Goal: Information Seeking & Learning: Learn about a topic

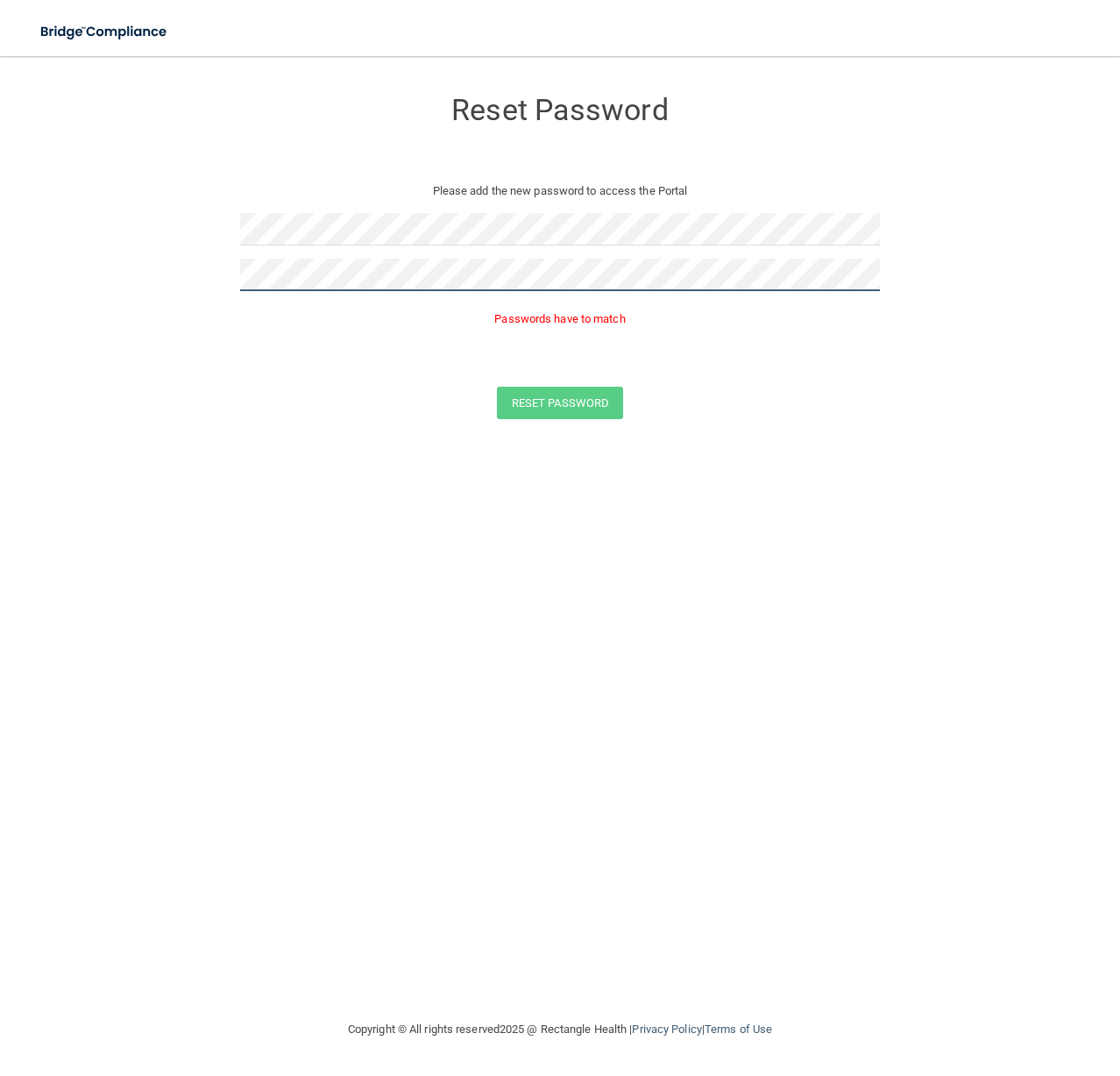
click at [497, 386] on button "Reset Password" at bounding box center [560, 402] width 126 height 32
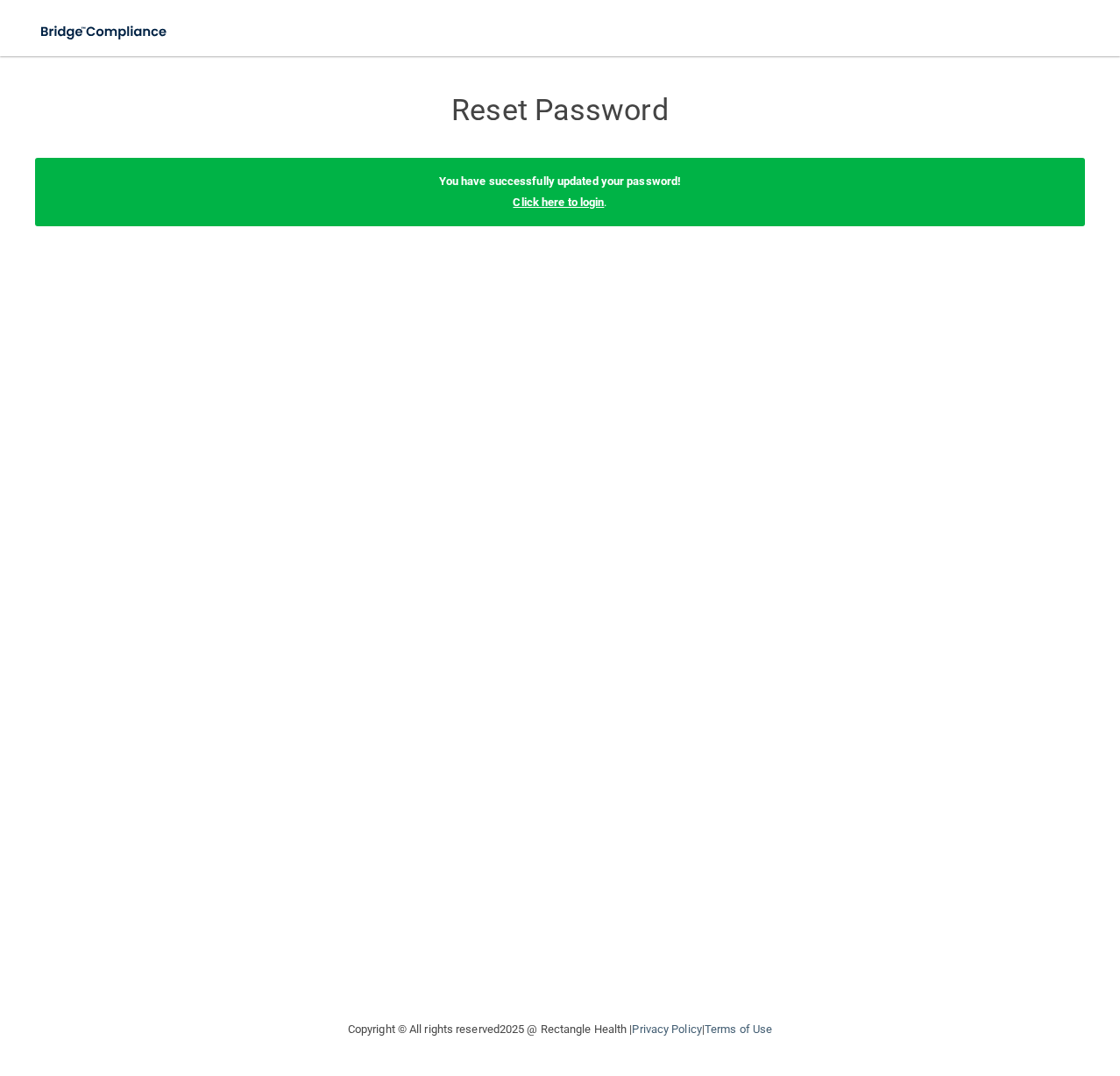
click at [554, 207] on div "You have successfully updated your password! Click here to login ." at bounding box center [560, 191] width 1050 height 69
click at [571, 206] on link "Click here to login" at bounding box center [558, 202] width 91 height 13
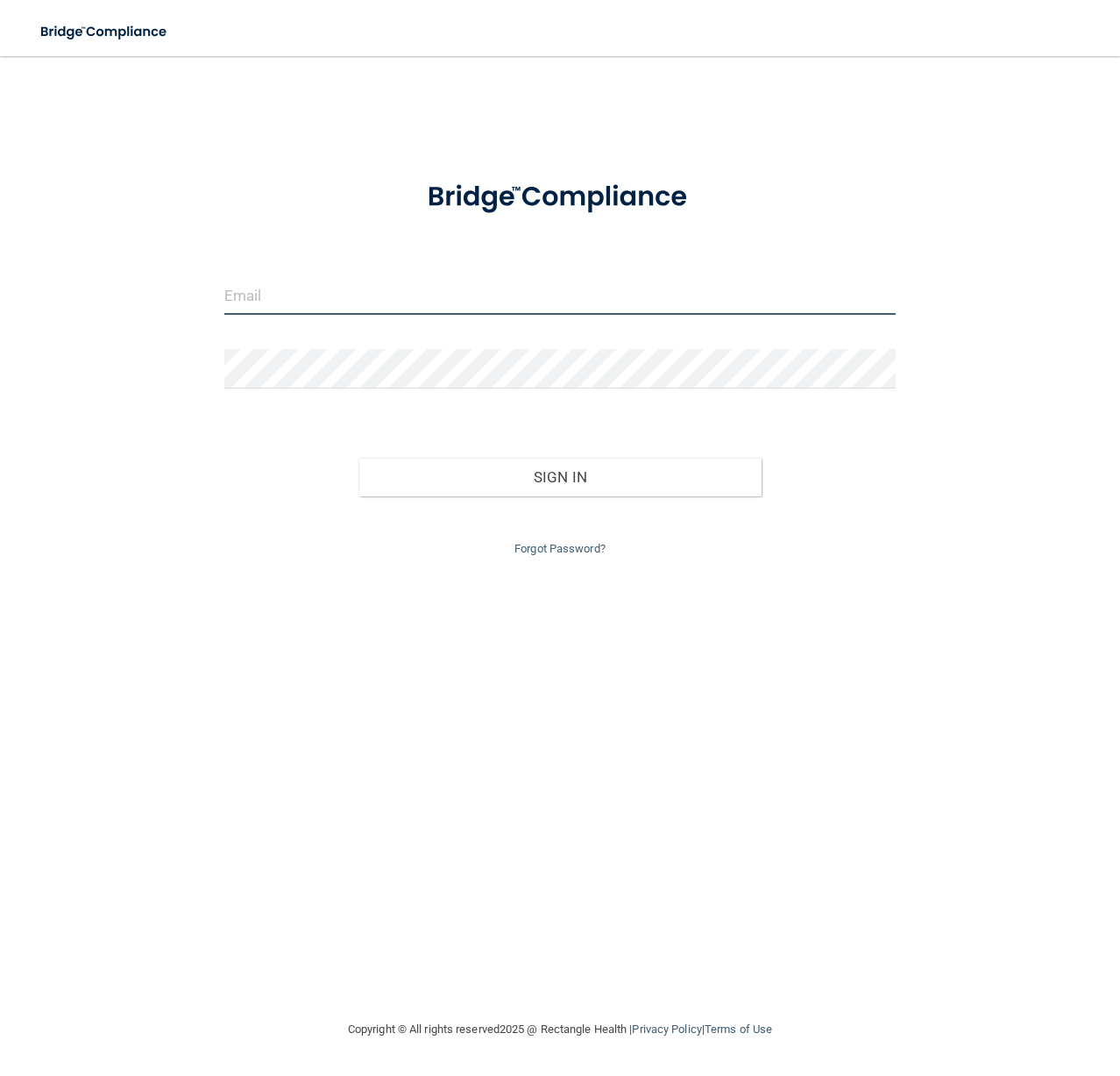
type input "erin@bayshoredds.com"
click at [482, 290] on input "erin@bayshoredds.com" at bounding box center [560, 295] width 673 height 40
drag, startPoint x: 401, startPoint y: 290, endPoint x: -111, endPoint y: 259, distance: 512.9
click at [0, 259] on html "Toggle navigation Manage My Enterprise Manage My Location erin@bayshoredds.com …" at bounding box center [560, 538] width 1120 height 1076
type input "[EMAIL_ADDRESS][DOMAIN_NAME]"
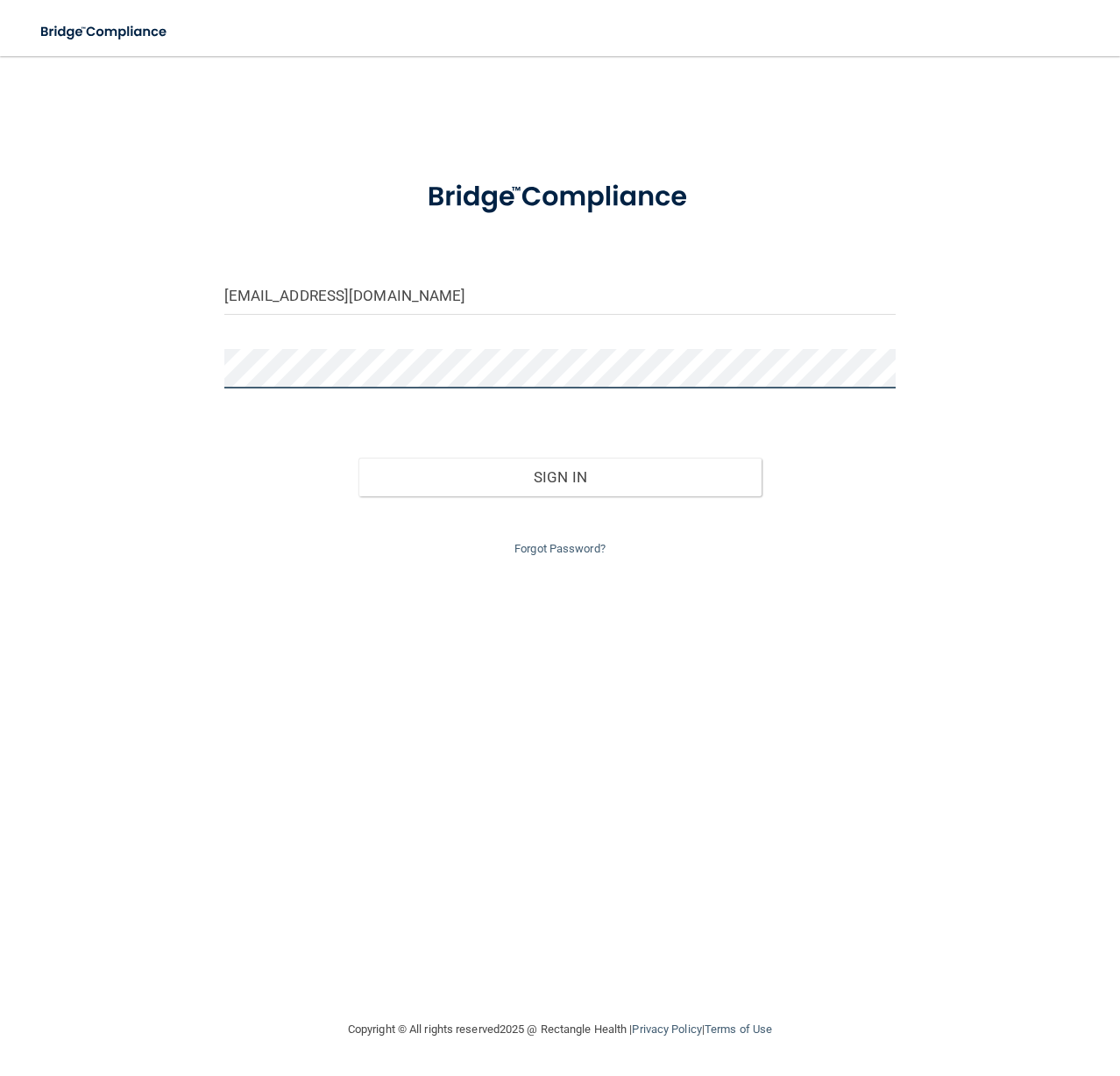
click at [359, 458] on button "Sign In" at bounding box center [560, 477] width 403 height 39
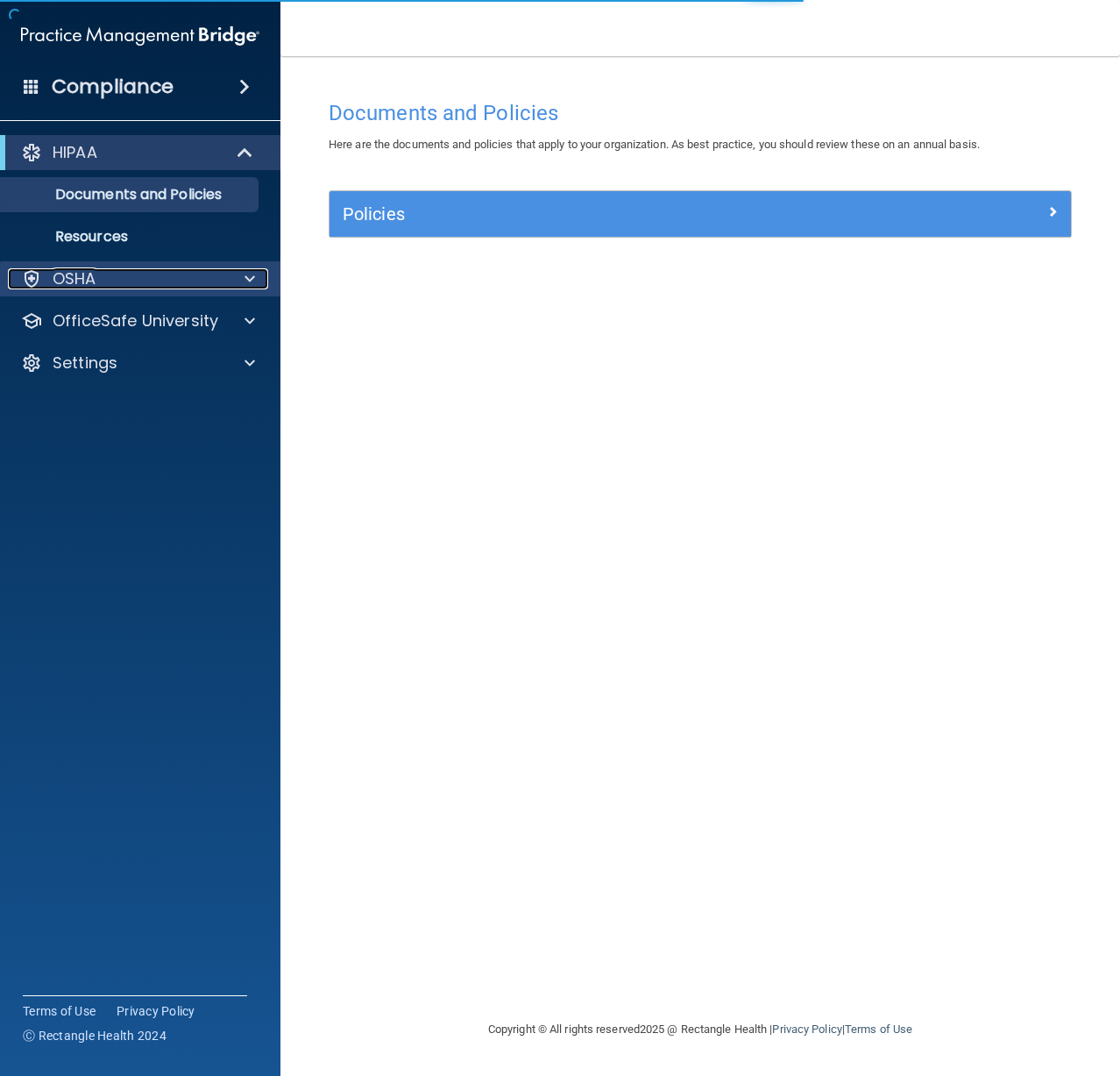
click at [187, 269] on div "OSHA" at bounding box center [116, 279] width 218 height 21
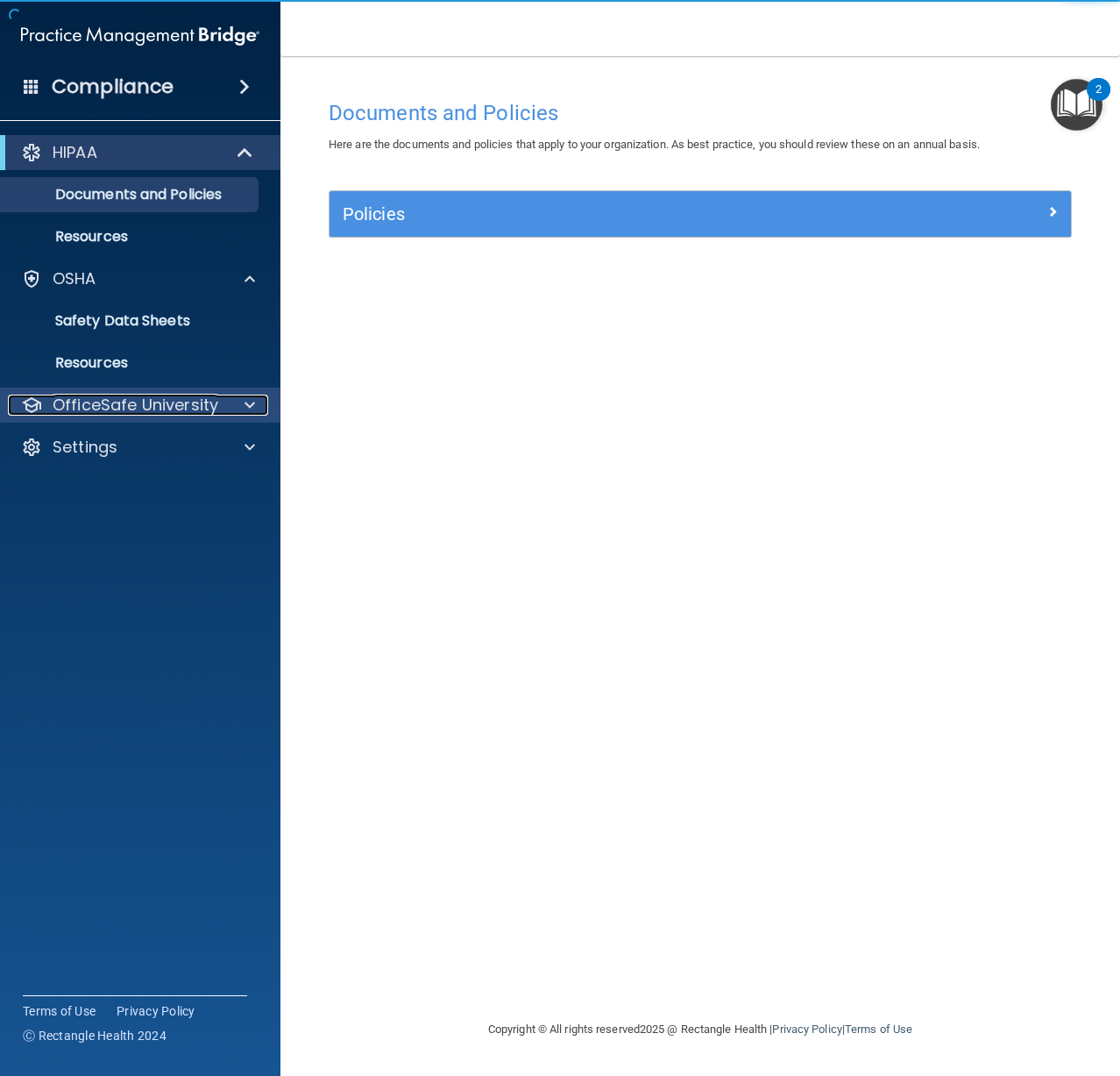
click at [160, 407] on p "OfficeSafe University" at bounding box center [136, 405] width 166 height 21
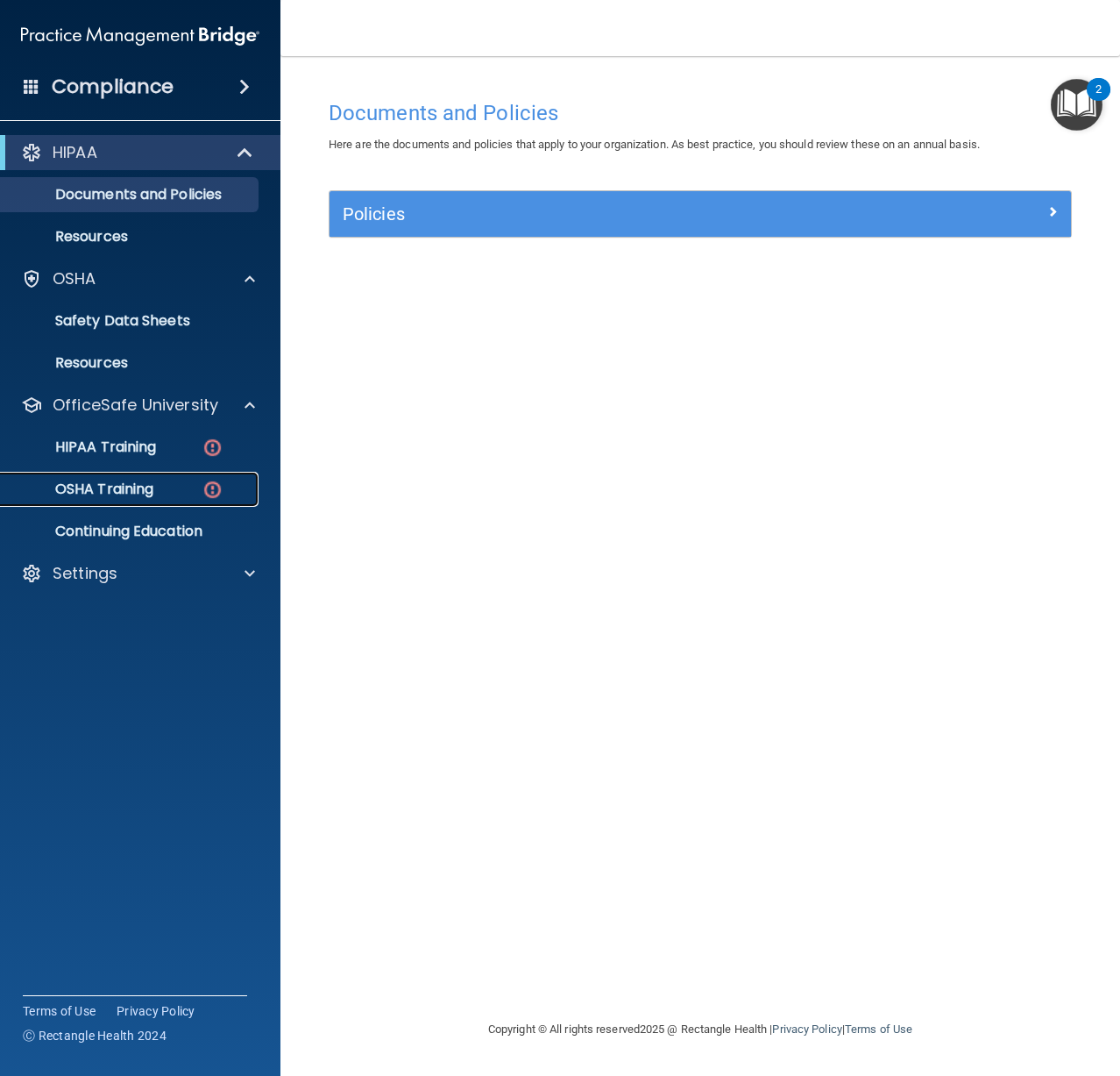
click at [132, 492] on p "OSHA Training" at bounding box center [82, 489] width 142 height 18
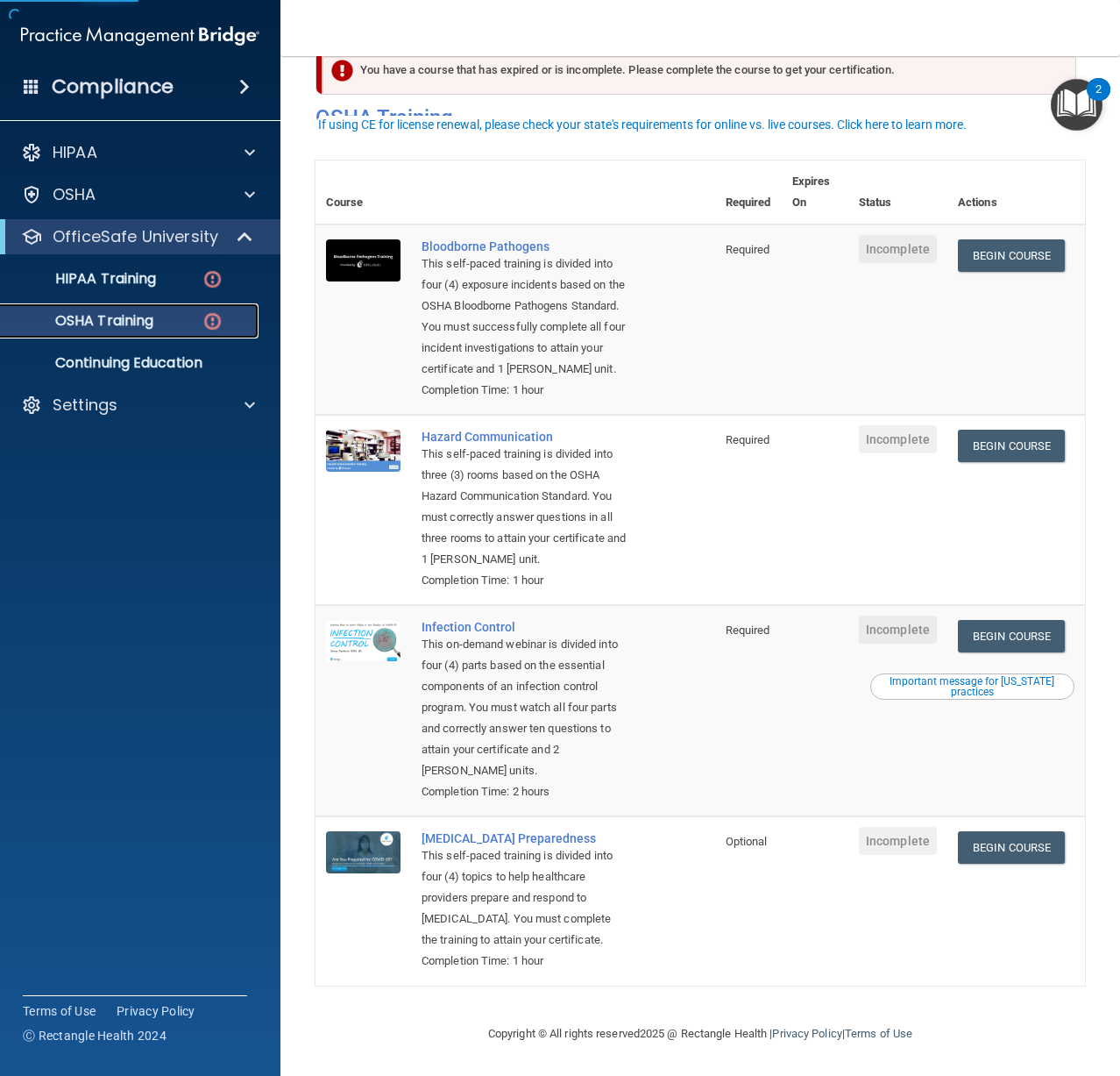
scroll to position [68, 0]
click at [958, 239] on link "Begin Course" at bounding box center [1012, 255] width 107 height 32
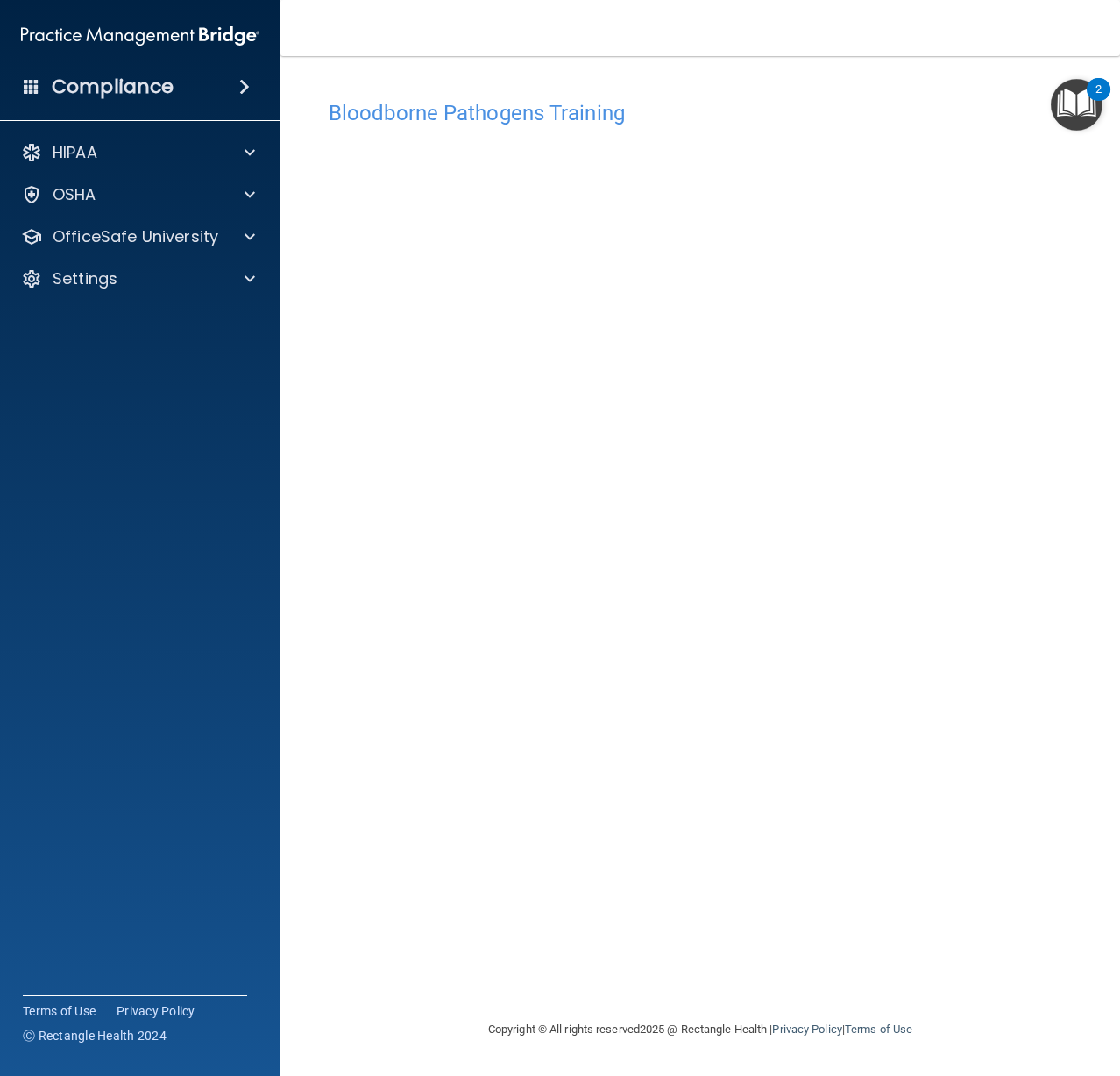
click at [633, 789] on div "Bloodborne Pathogens Training This course doesn’t expire until . Are you sure y…" at bounding box center [700, 555] width 770 height 927
click at [791, 783] on div "Bloodborne Pathogens Training This course doesn’t expire until . Are you sure y…" at bounding box center [700, 555] width 770 height 927
drag, startPoint x: 989, startPoint y: 770, endPoint x: 1028, endPoint y: 675, distance: 102.7
click at [990, 768] on div "Bloodborne Pathogens Training This course doesn’t expire until . Are you sure y…" at bounding box center [700, 555] width 770 height 927
click at [1063, 101] on img "Open Resource Center, 2 new notifications" at bounding box center [1077, 105] width 52 height 52
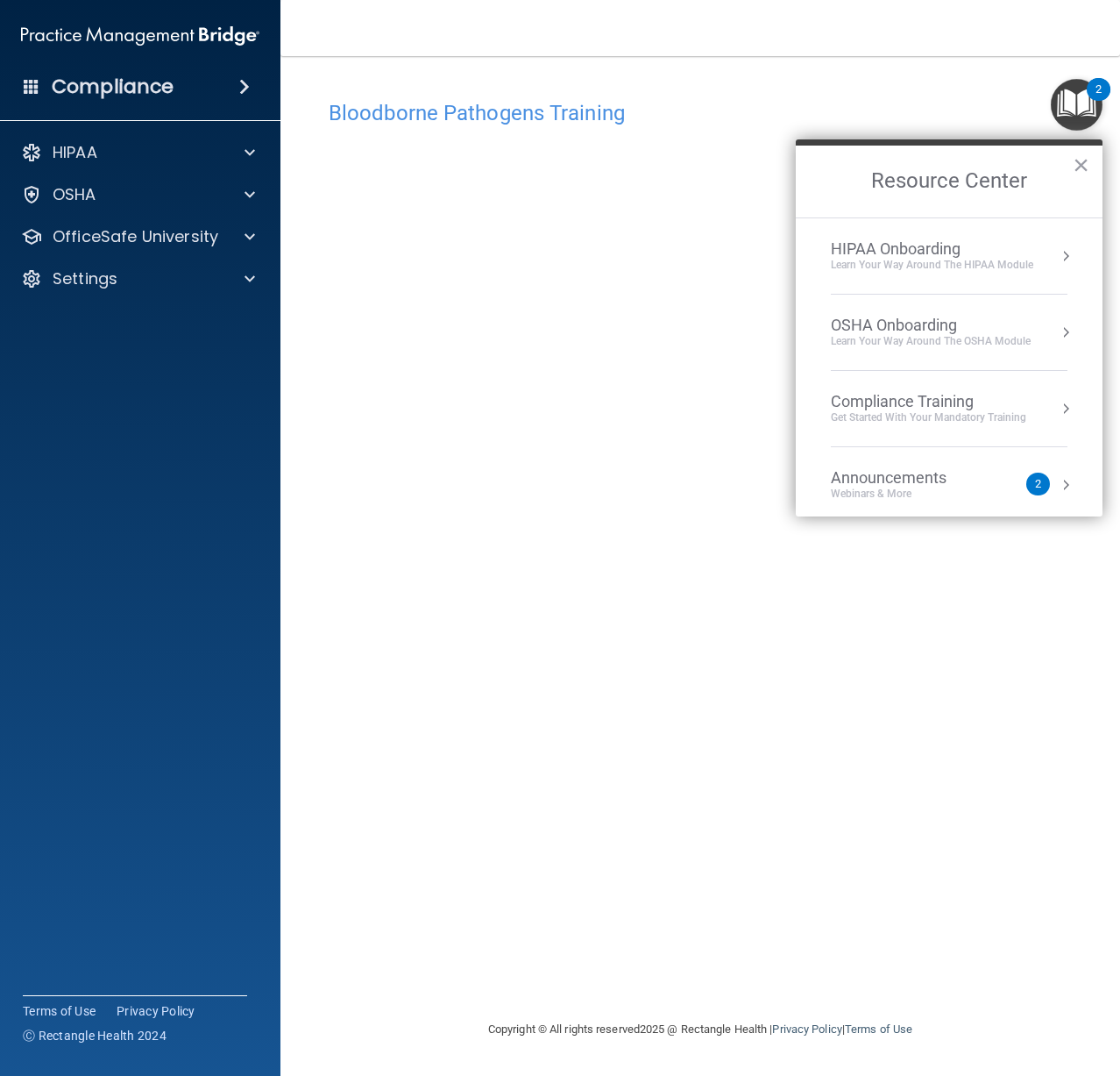
click at [911, 116] on h4 "Bloodborne Pathogens Training" at bounding box center [700, 113] width 743 height 23
click at [576, 97] on div "Bloodborne Pathogens Training" at bounding box center [700, 113] width 770 height 43
click at [568, 128] on div "Bloodborne Pathogens Training" at bounding box center [700, 113] width 770 height 43
drag, startPoint x: 1027, startPoint y: 122, endPoint x: 1044, endPoint y: 131, distance: 19.2
click at [1030, 125] on div "Bloodborne Pathogens Training" at bounding box center [700, 113] width 770 height 43
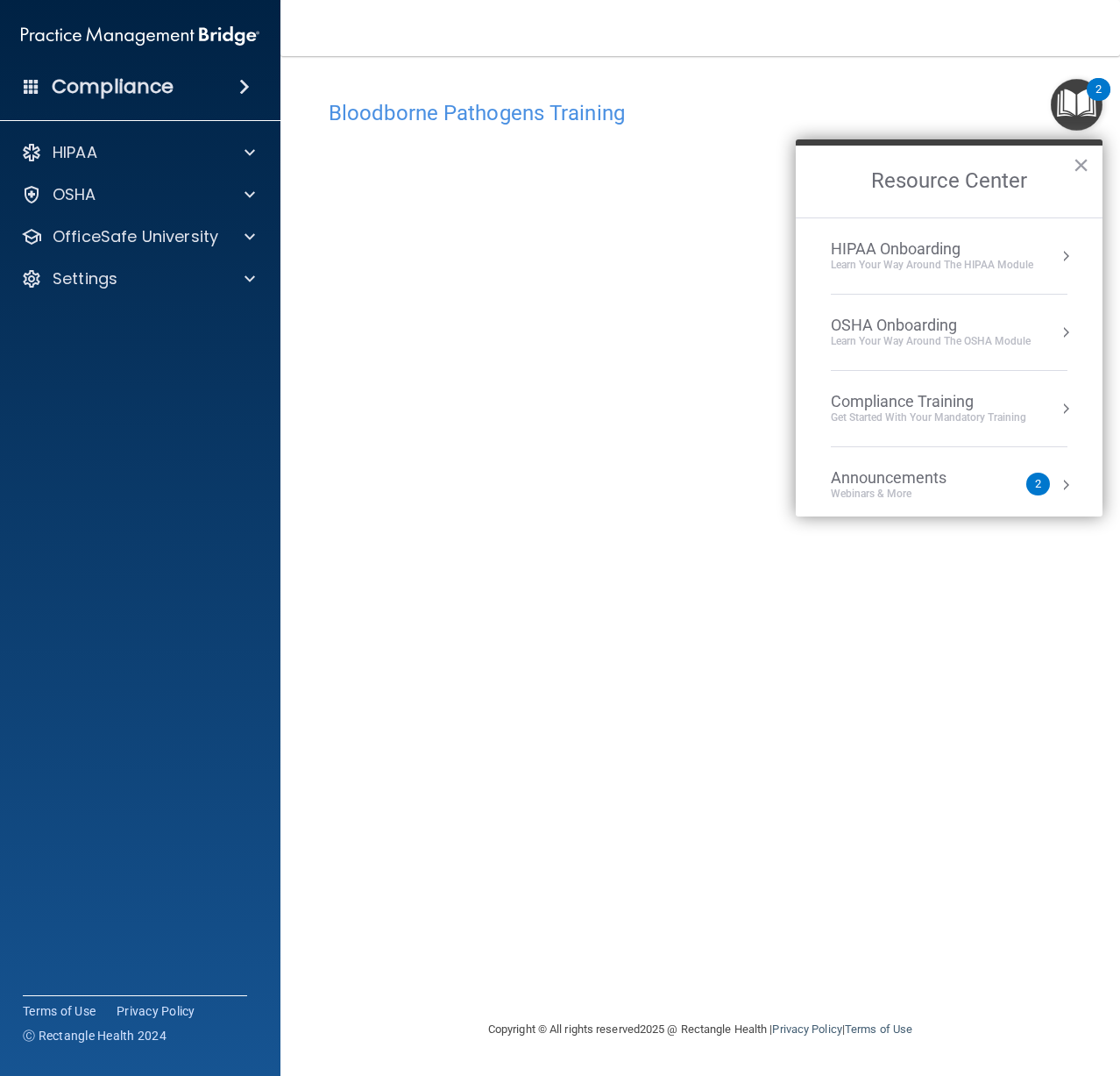
click at [1090, 162] on h2 "Resource Center" at bounding box center [950, 181] width 307 height 72
click at [1084, 164] on button "×" at bounding box center [1081, 165] width 17 height 28
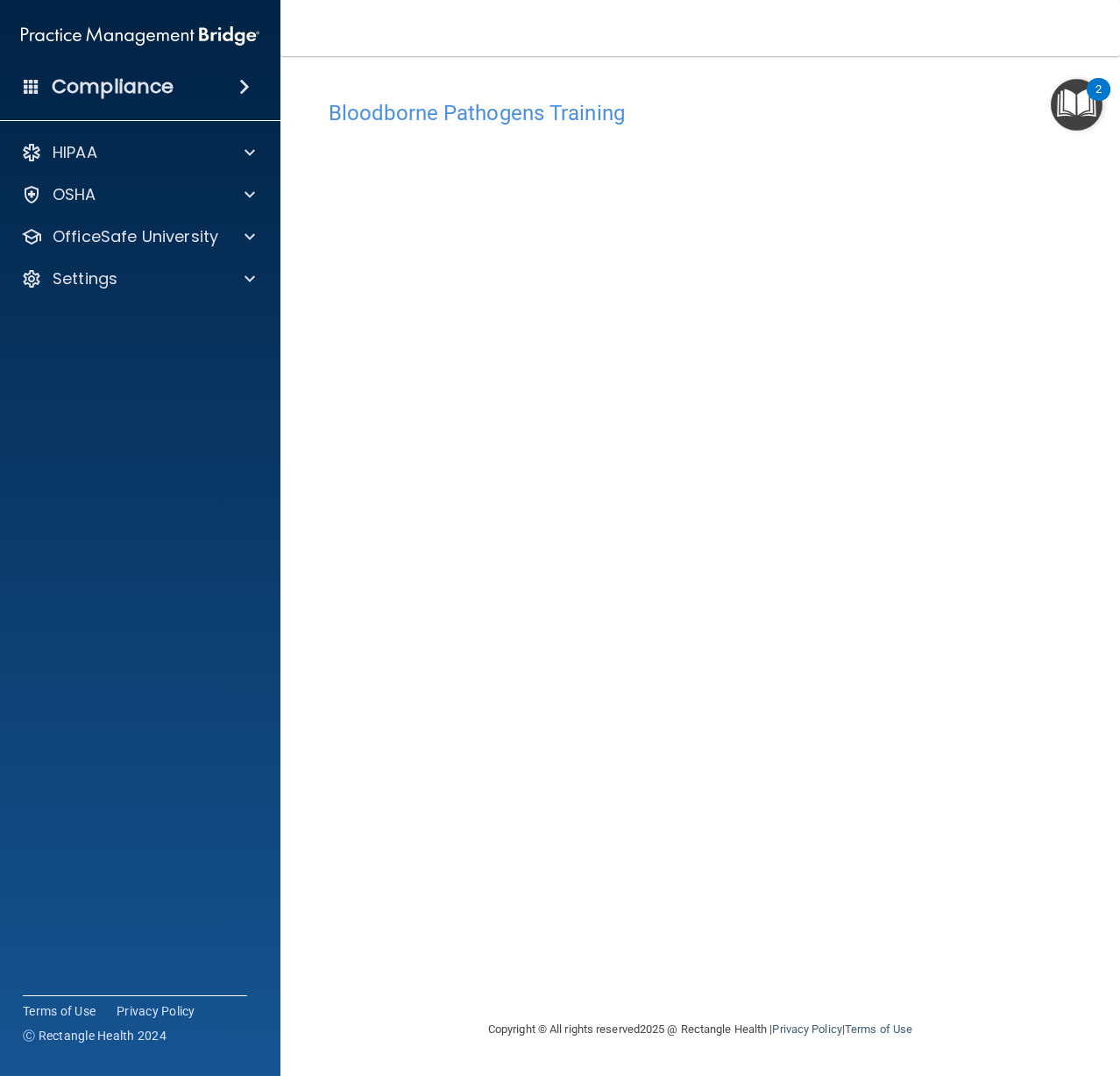
click at [637, 8] on nav "Toggle navigation Jada Vivians viviansj60@gmail.com Manage My Enterprise Baysho…" at bounding box center [700, 28] width 839 height 57
click at [143, 245] on p "OfficeSafe University" at bounding box center [136, 236] width 166 height 21
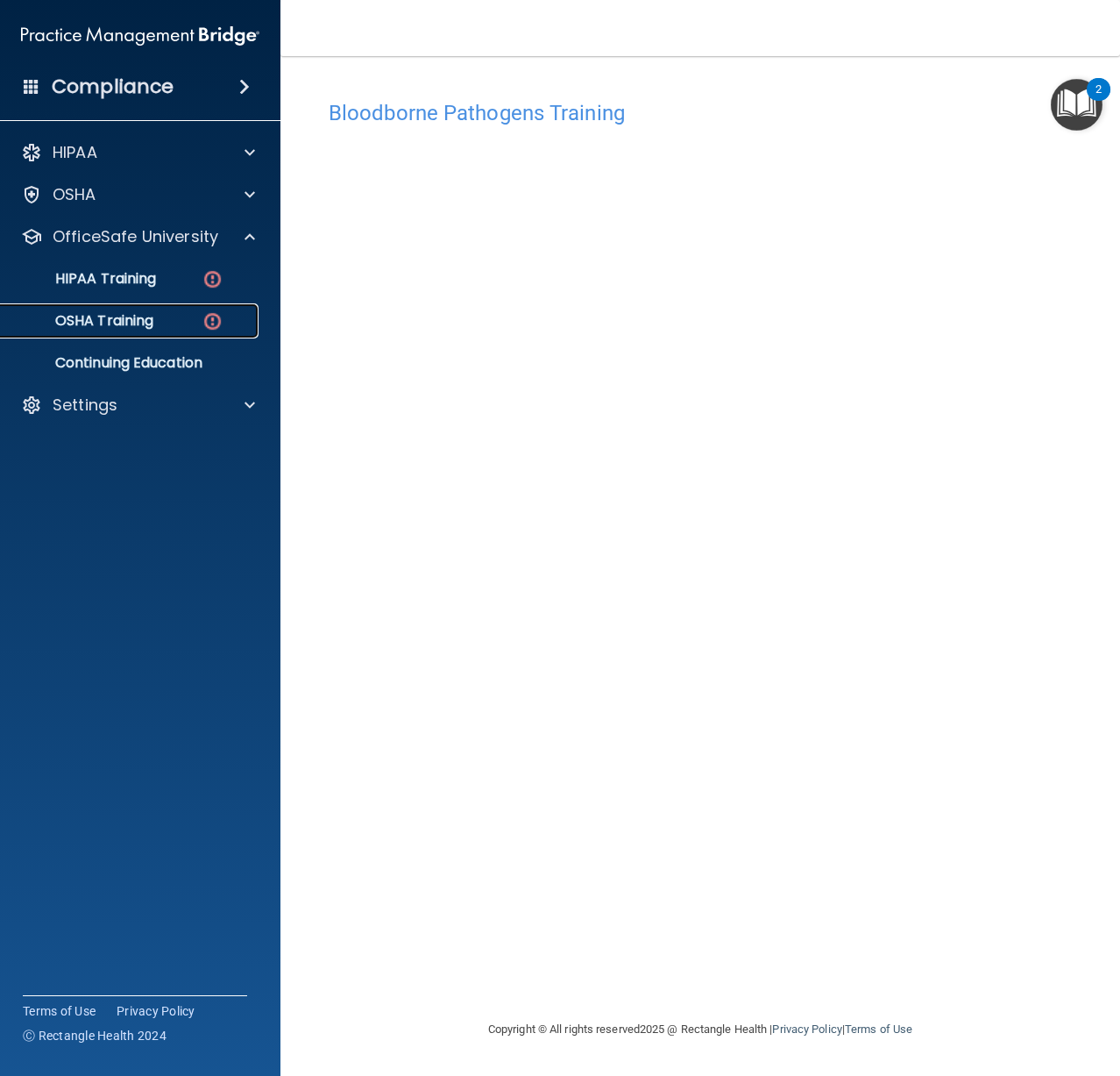
click at [148, 312] on p "OSHA Training" at bounding box center [82, 320] width 142 height 18
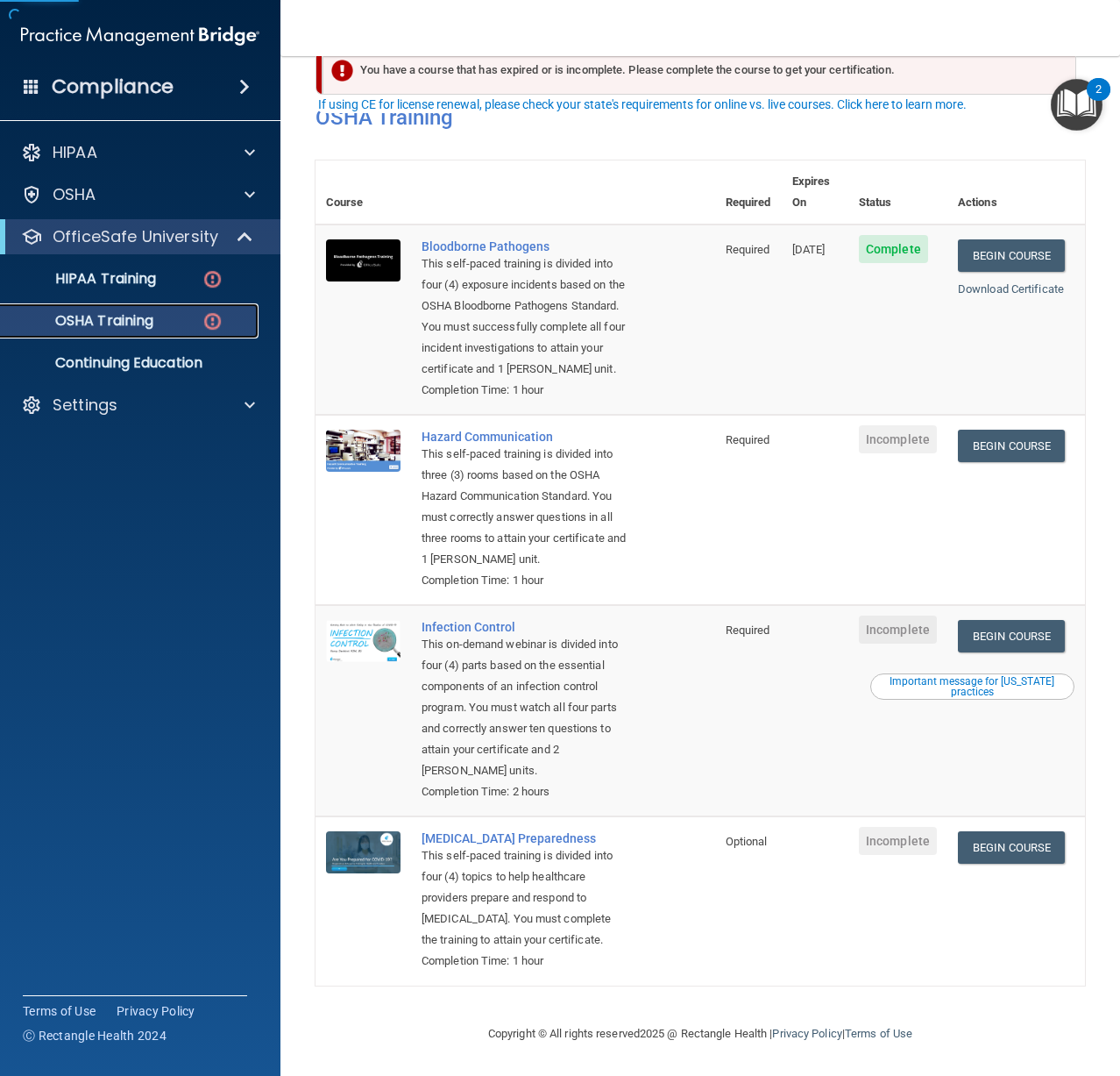
scroll to position [130, 0]
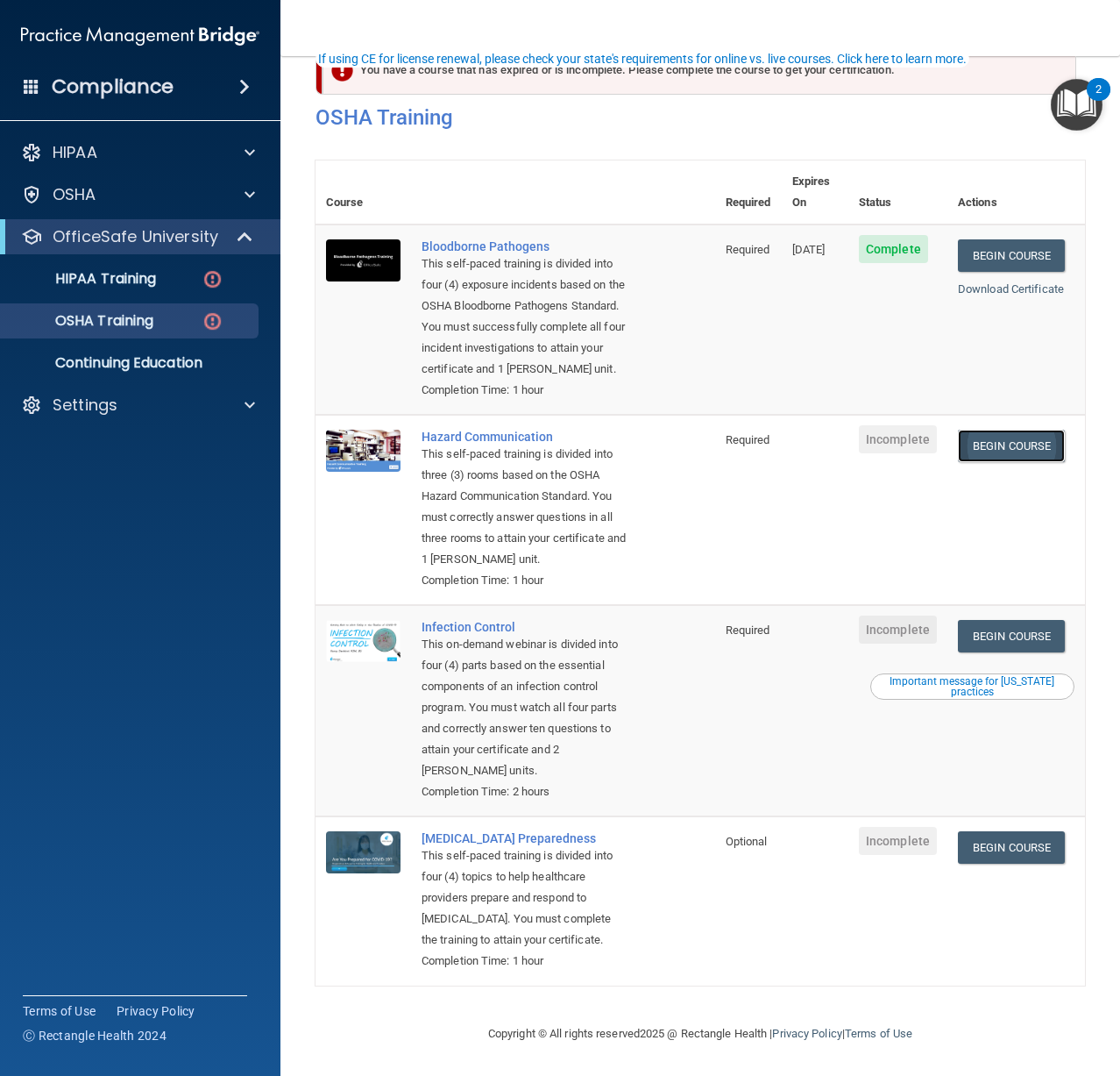
click at [977, 430] on link "Begin Course" at bounding box center [1012, 446] width 107 height 32
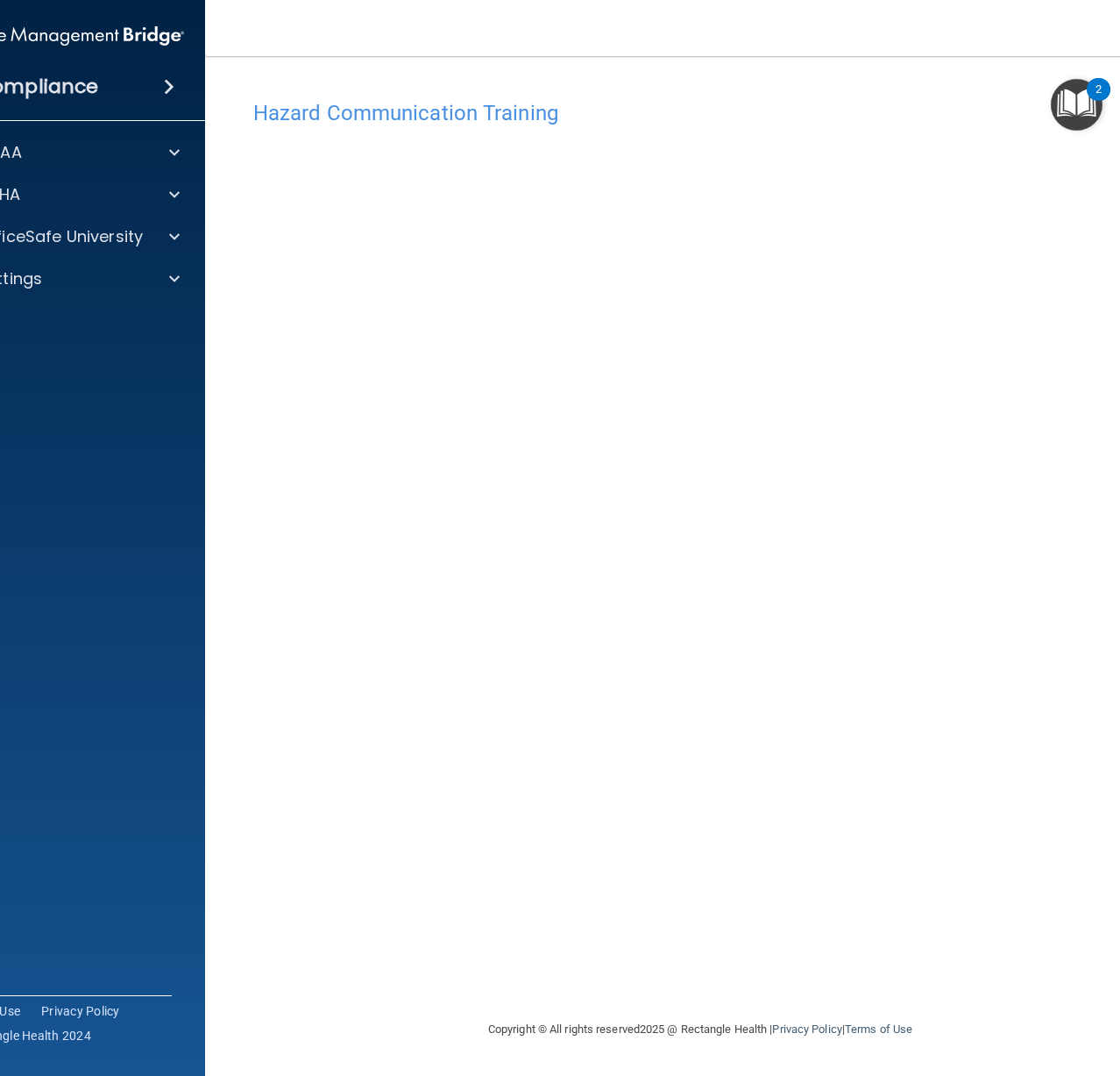
click at [1101, 107] on div "2" at bounding box center [1098, 101] width 7 height 23
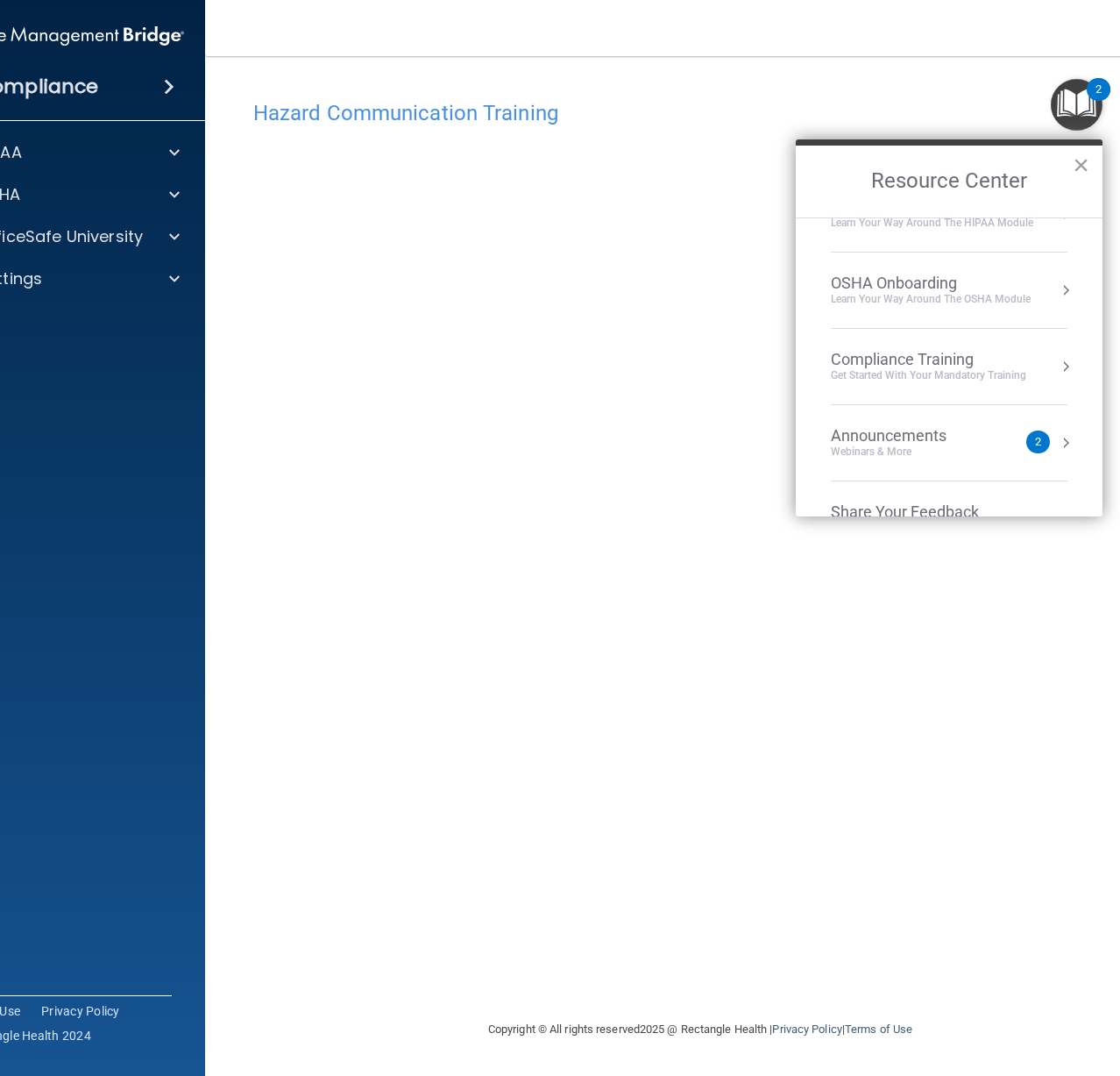
scroll to position [10, 0]
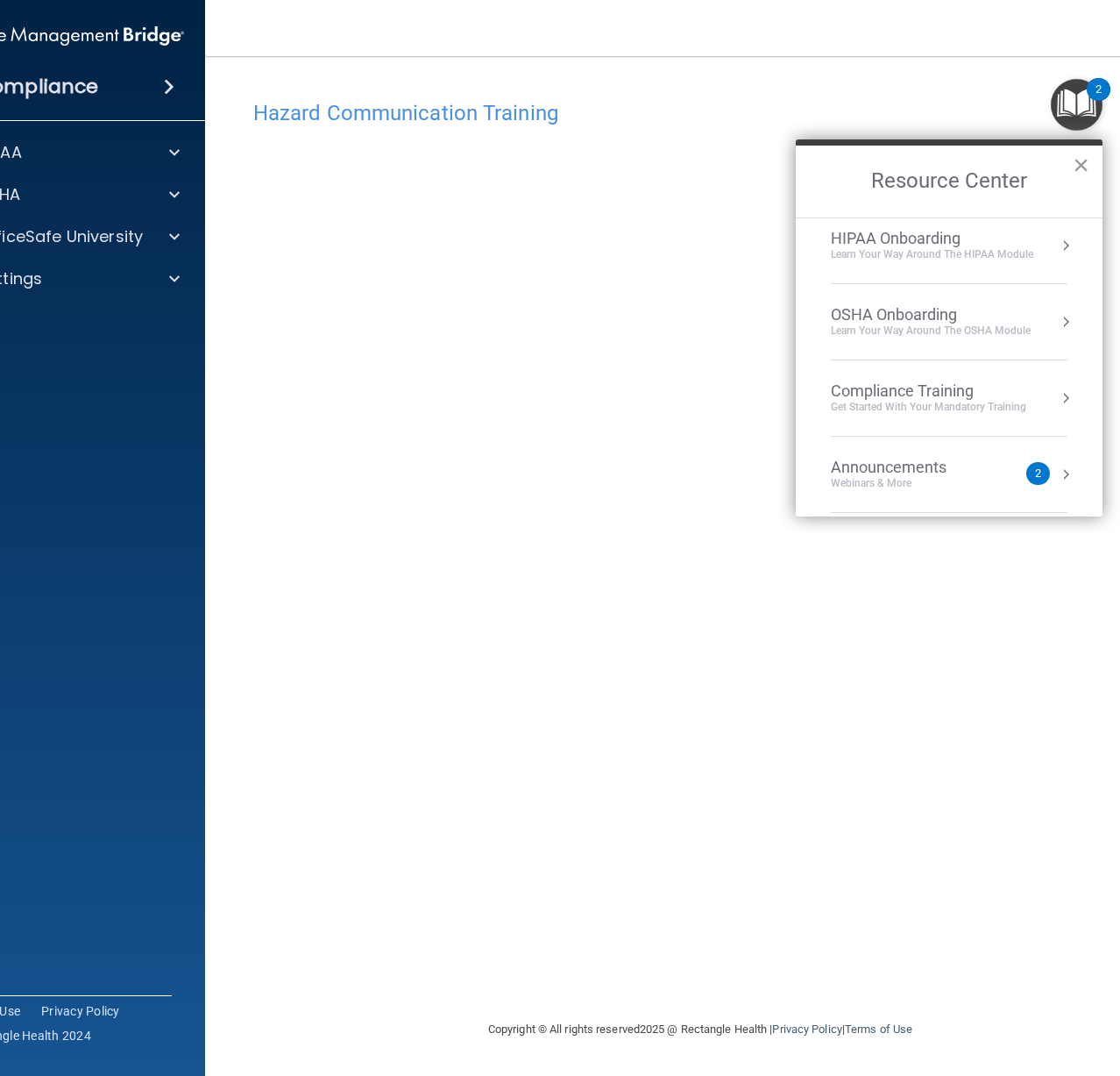
click at [1080, 163] on button "×" at bounding box center [1081, 165] width 17 height 28
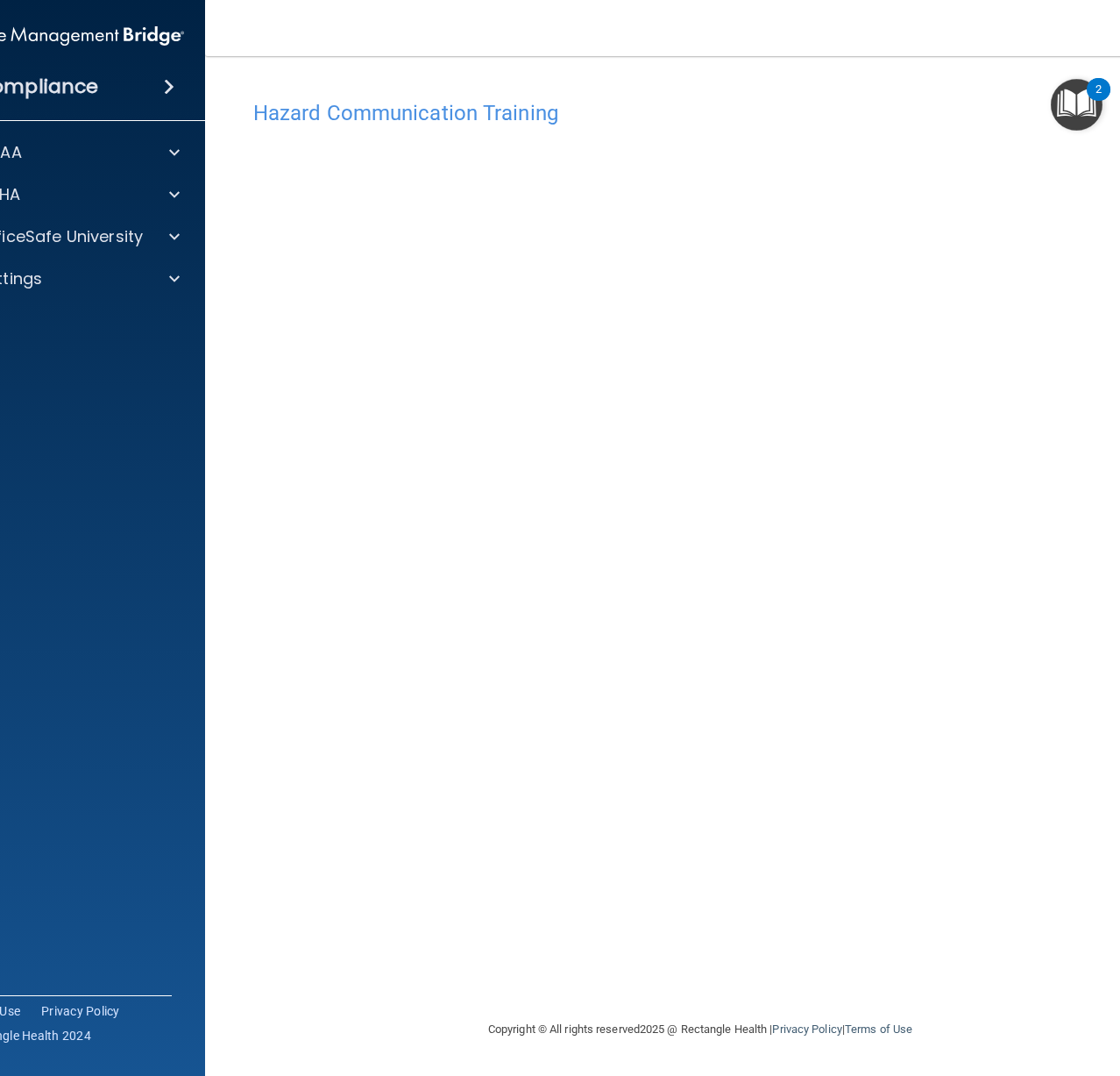
click at [895, 86] on div "Hazard Communication Training This course doesn’t expire until . Are you sure y…" at bounding box center [700, 537] width 920 height 927
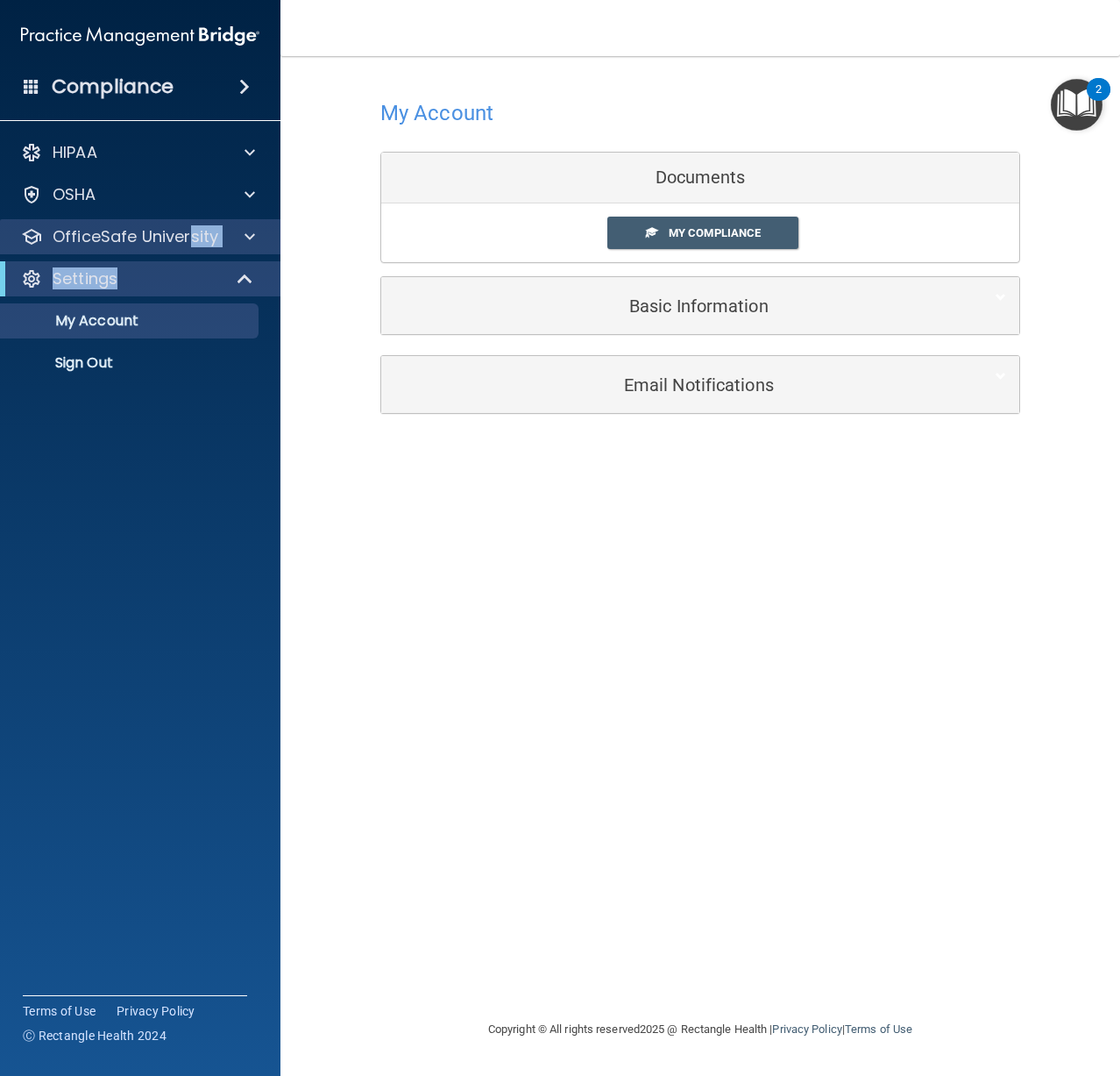
click at [190, 253] on div "HIPAA Documents and Policies Report an Incident Business Associates Emergency P…" at bounding box center [140, 261] width 282 height 267
click at [187, 234] on p "OfficeSafe University" at bounding box center [136, 236] width 166 height 21
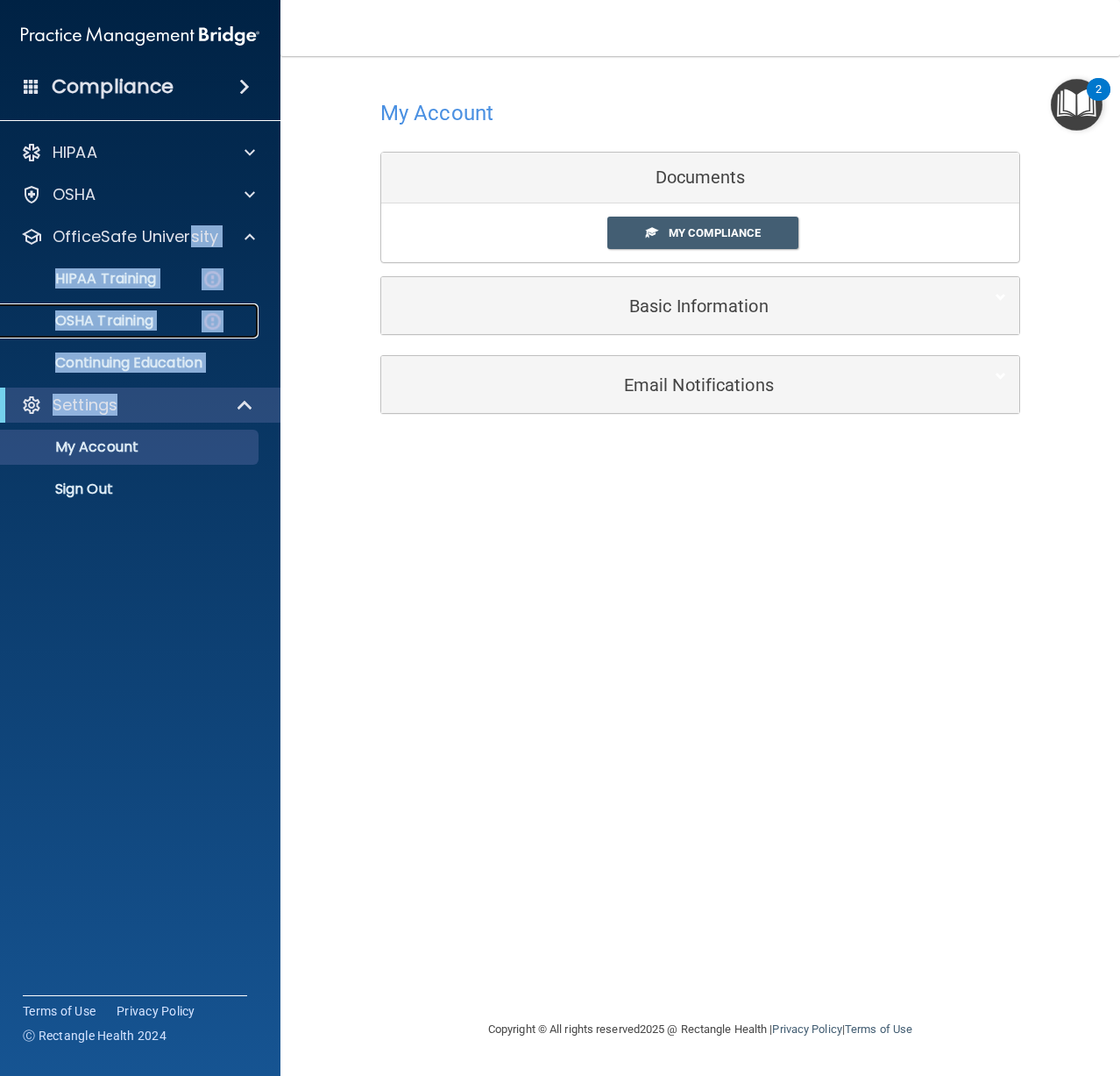
click at [97, 318] on p "OSHA Training" at bounding box center [82, 320] width 142 height 18
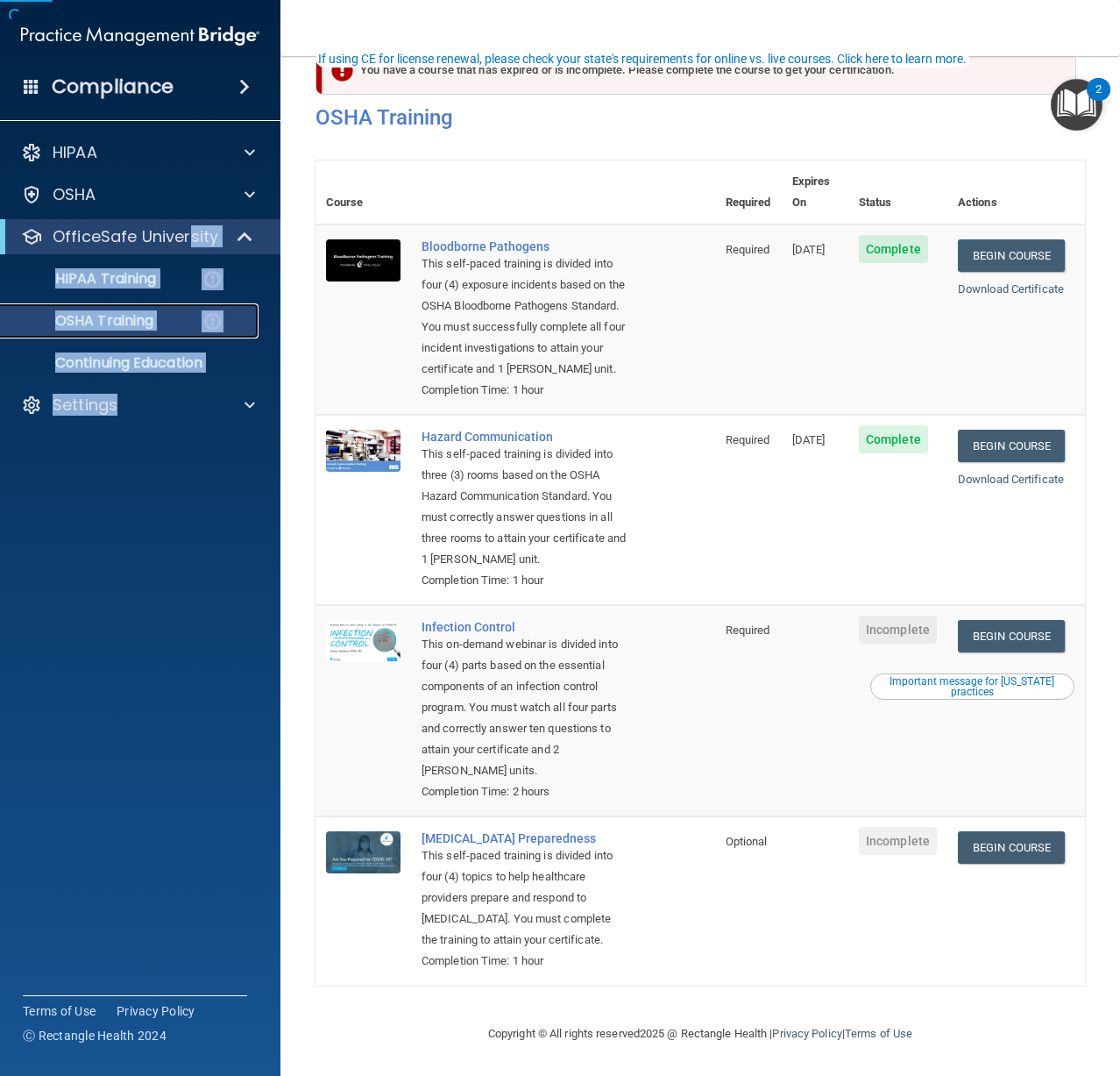
scroll to position [130, 0]
click at [979, 620] on link "Begin Course" at bounding box center [1012, 636] width 107 height 32
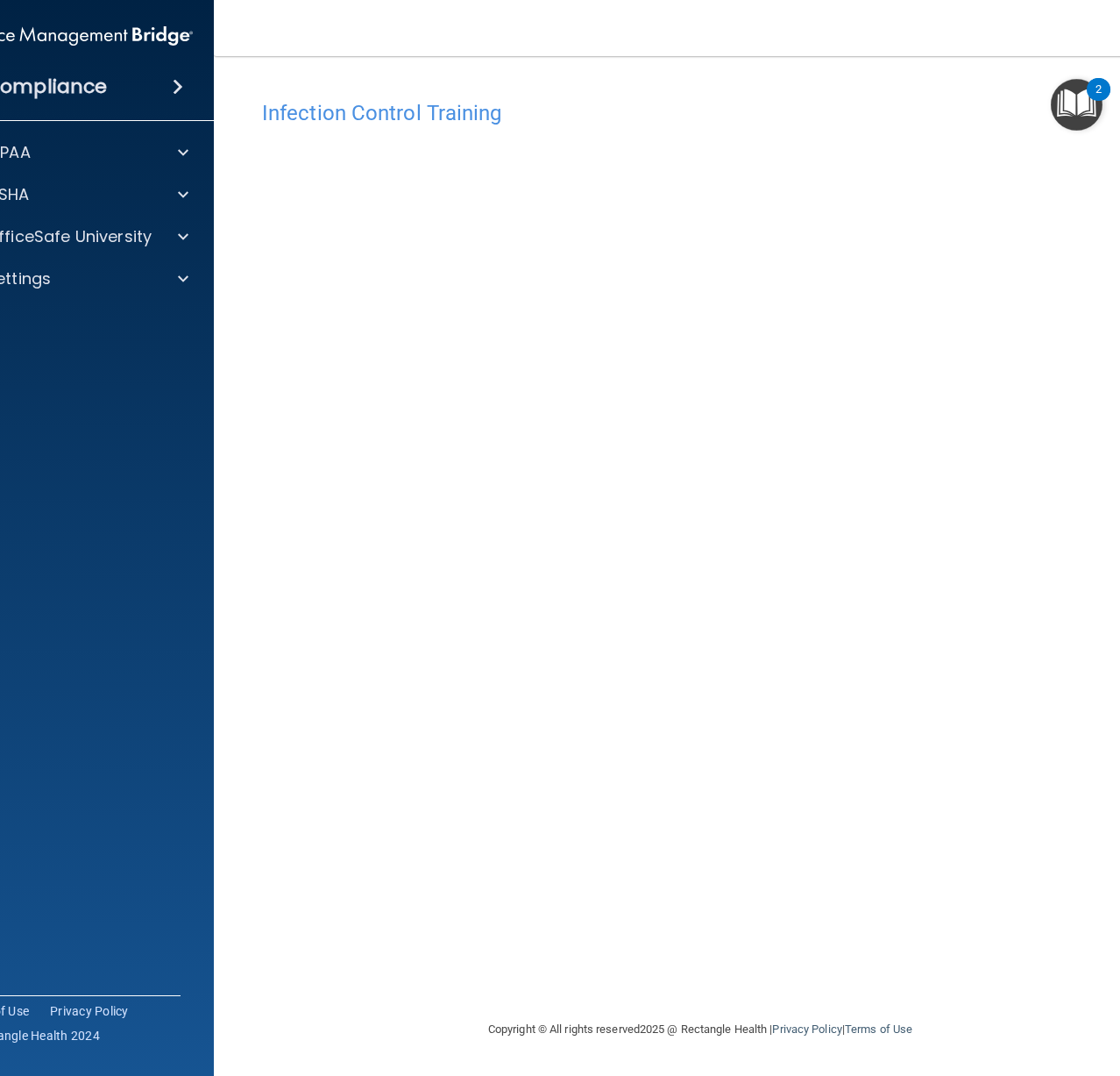
click at [666, 68] on main "Infection Control Training This course doesn’t expire until . Are you sure you …" at bounding box center [700, 566] width 973 height 1019
